Goal: Check status: Check status

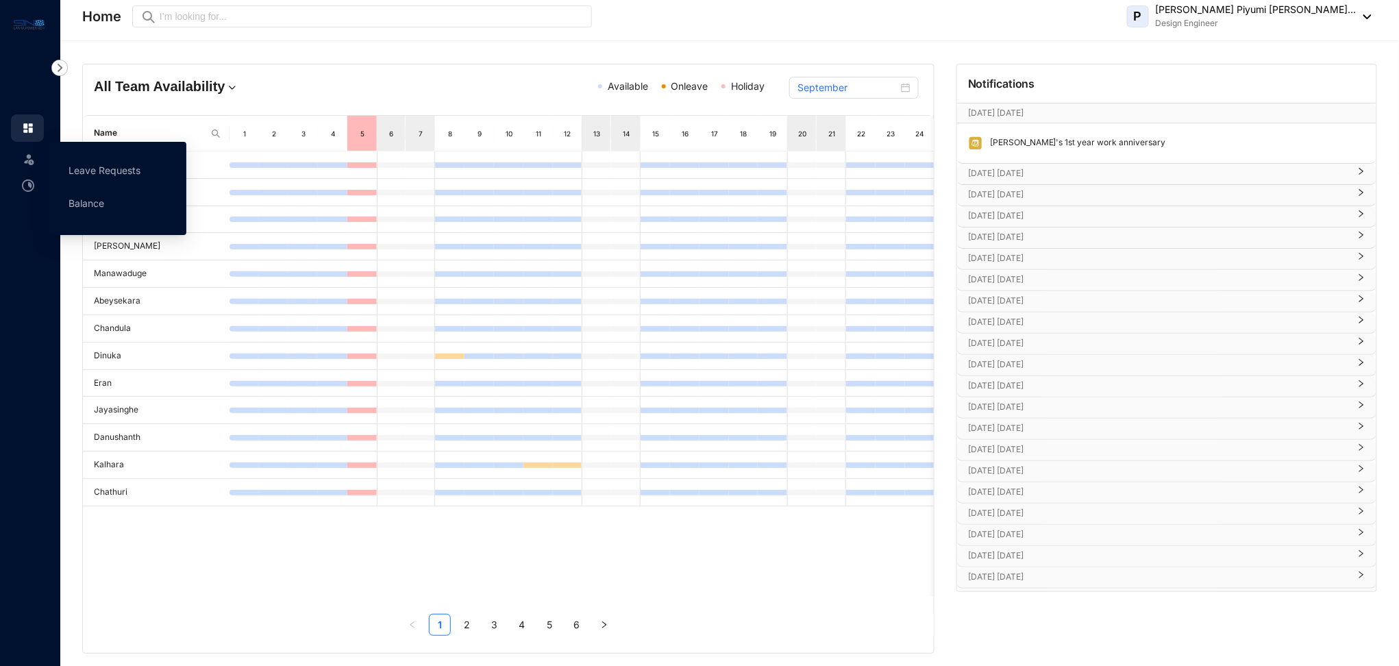
click at [26, 158] on img at bounding box center [29, 159] width 14 height 14
click at [29, 160] on img at bounding box center [29, 159] width 14 height 14
click at [70, 201] on link "Balance" at bounding box center [87, 203] width 36 height 12
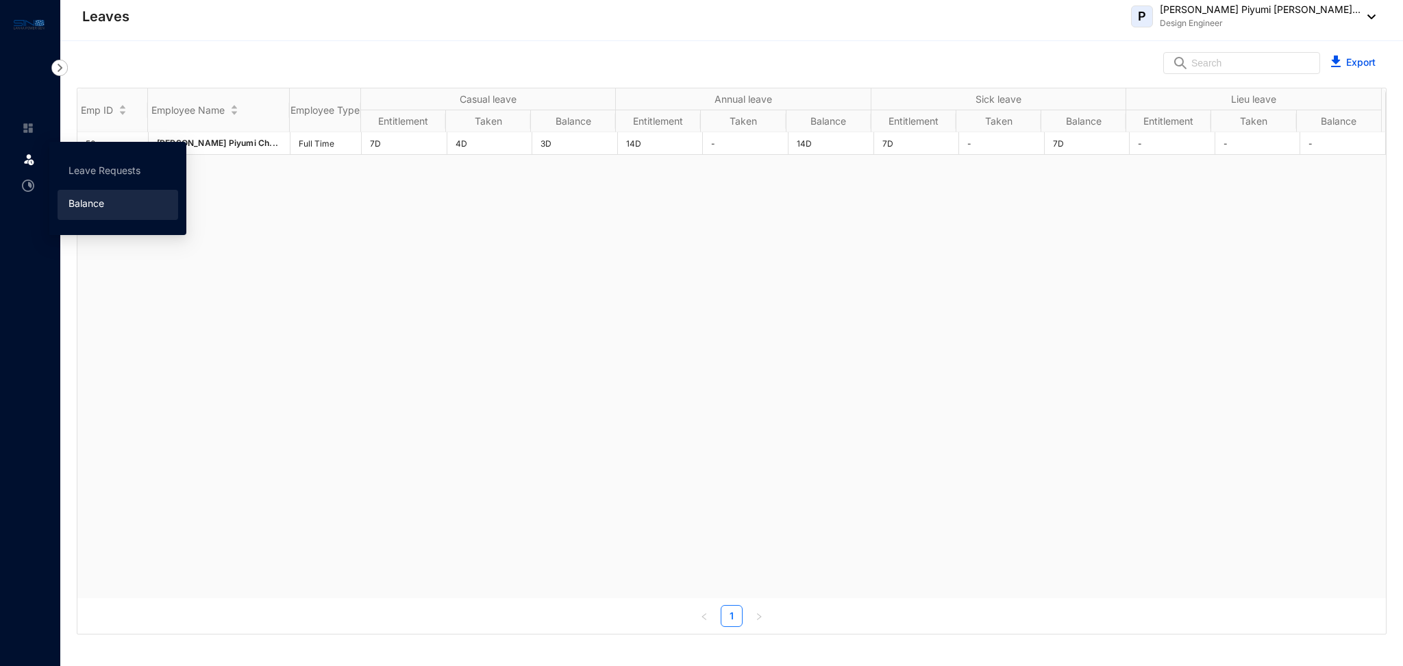
click at [25, 160] on img at bounding box center [29, 159] width 14 height 14
click at [29, 160] on img at bounding box center [29, 159] width 14 height 14
click at [88, 170] on link "Leave Requests" at bounding box center [105, 170] width 72 height 12
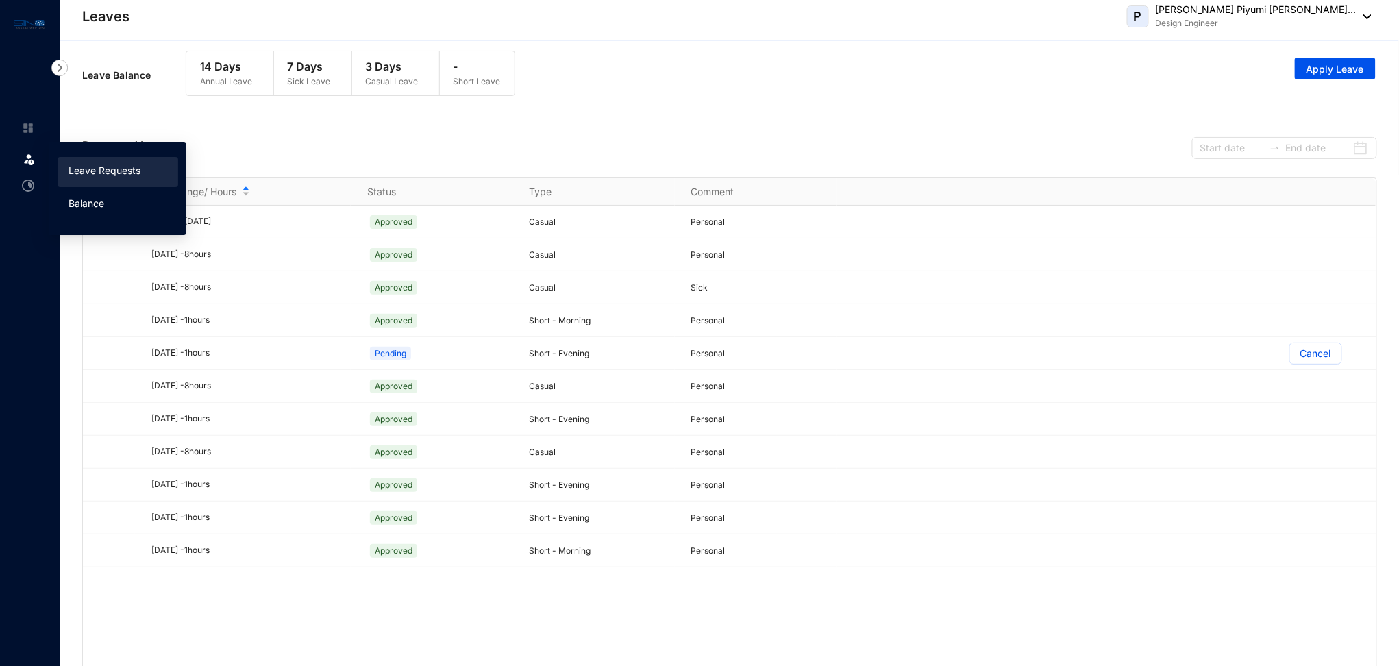
click at [77, 199] on link "Balance" at bounding box center [87, 203] width 36 height 12
